Goal: Transaction & Acquisition: Purchase product/service

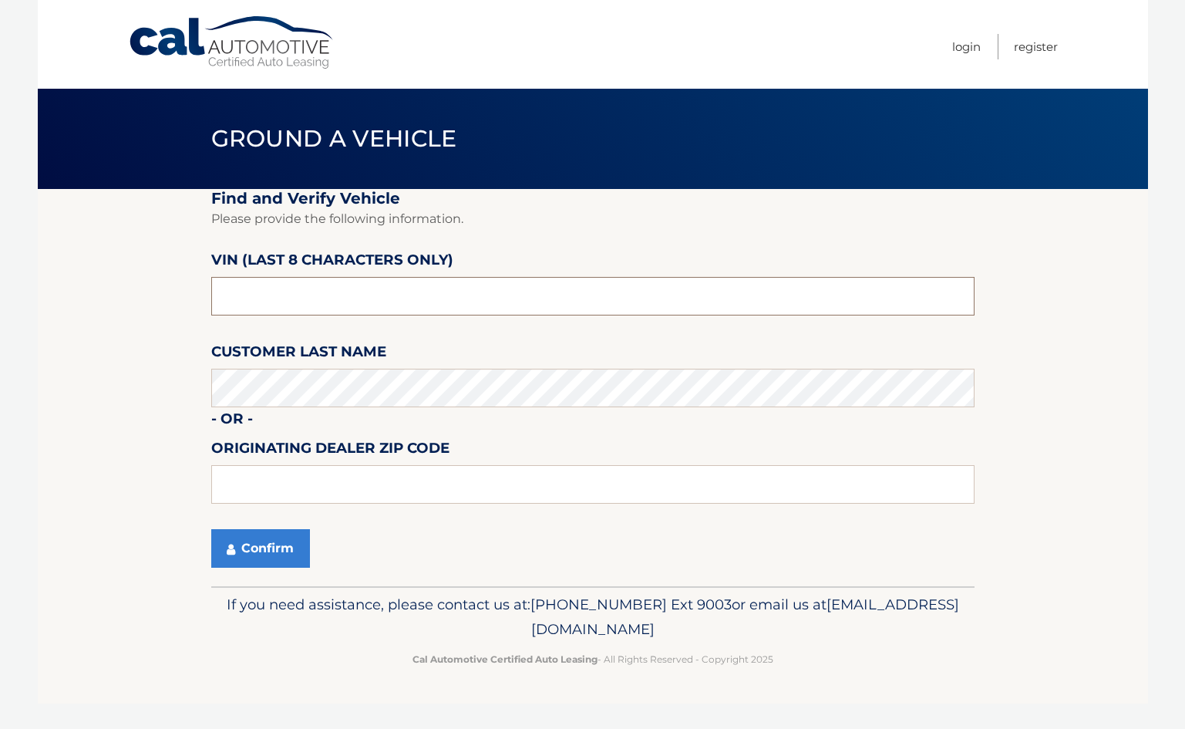
click at [282, 301] on input "text" at bounding box center [593, 296] width 764 height 39
type input "PH211779"
type input "33441"
click at [234, 545] on icon "submit" at bounding box center [231, 549] width 8 height 12
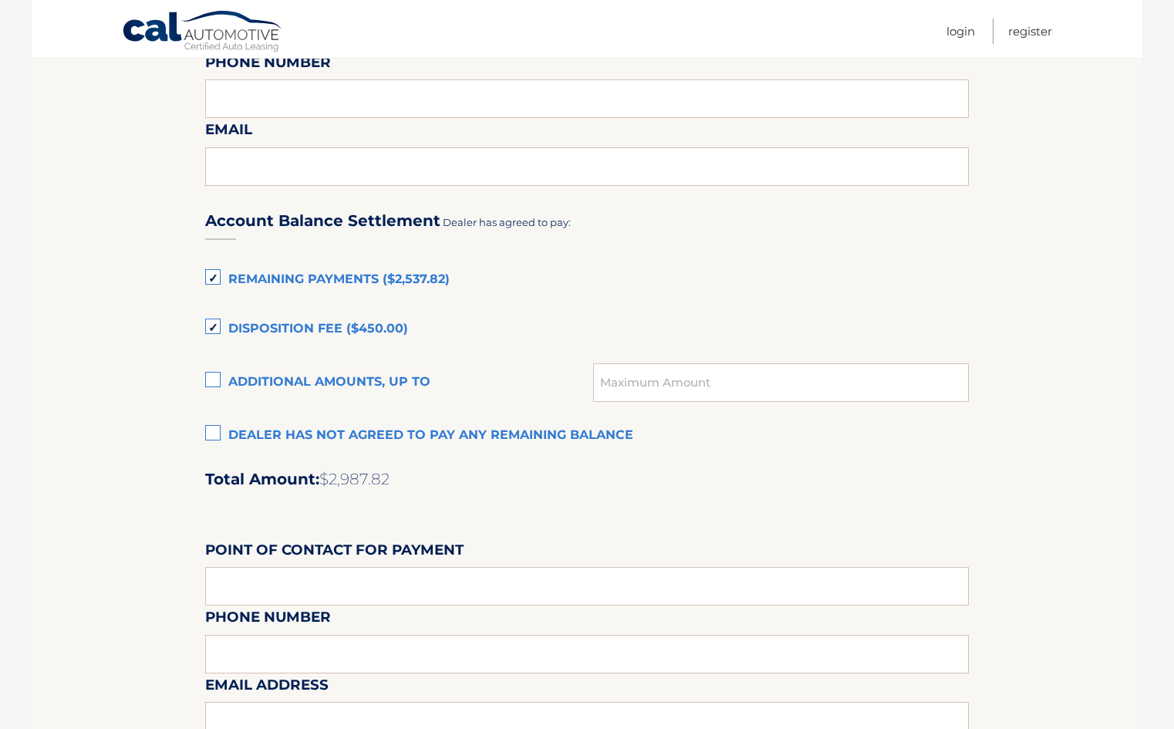
scroll to position [926, 0]
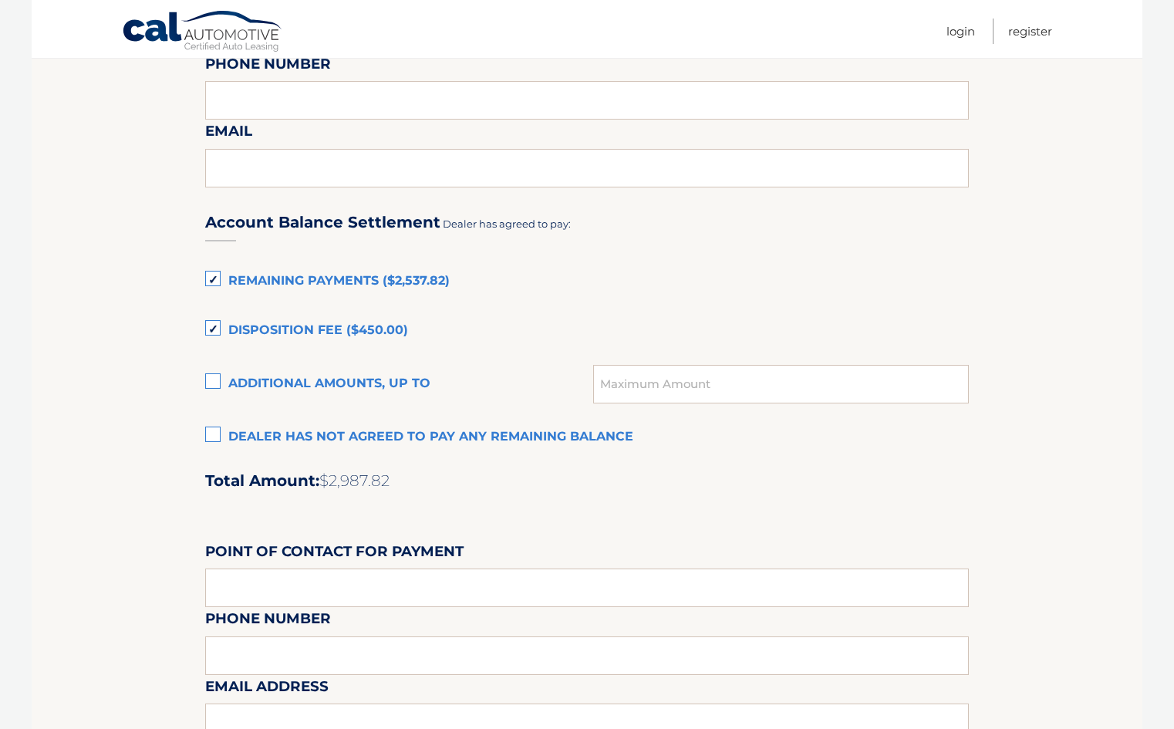
click at [411, 281] on label "Remaining Payments ($2,537.82)" at bounding box center [587, 281] width 764 height 31
click at [0, 0] on input "Remaining Payments ($2,537.82)" at bounding box center [0, 0] width 0 height 0
click at [411, 281] on label "Remaining Payments ($2,537.82)" at bounding box center [587, 281] width 764 height 31
click at [0, 0] on input "Remaining Payments ($2,537.82)" at bounding box center [0, 0] width 0 height 0
